Goal: Task Accomplishment & Management: Use online tool/utility

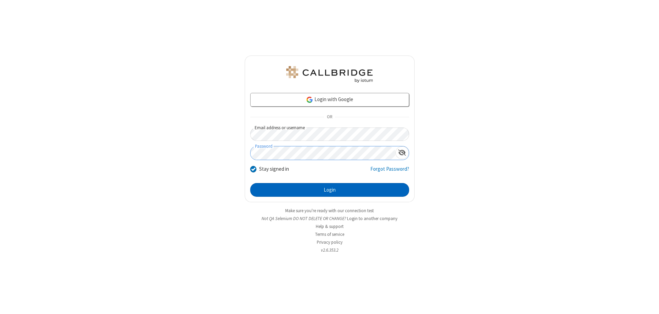
click at [329, 190] on button "Login" at bounding box center [329, 190] width 159 height 14
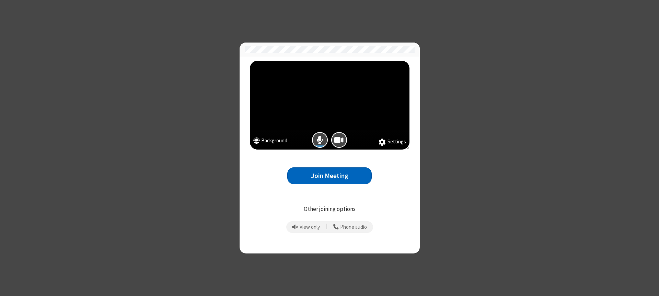
click at [329, 176] on button "Join Meeting" at bounding box center [329, 175] width 84 height 17
